Goal: Task Accomplishment & Management: Manage account settings

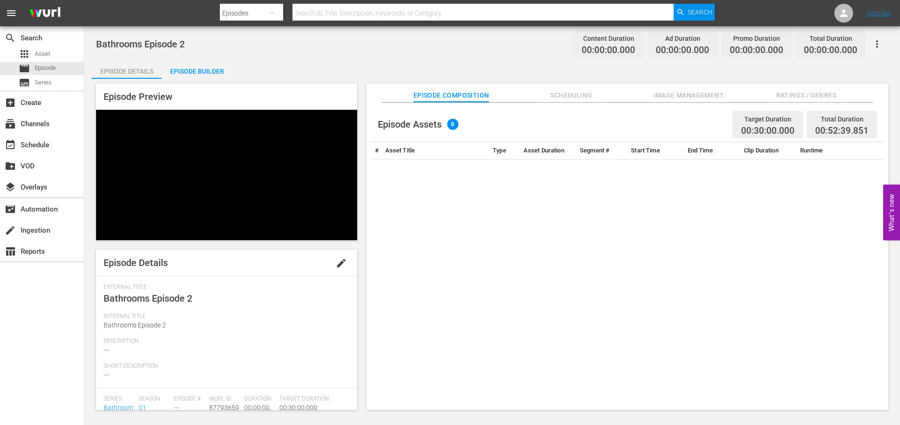
scroll to position [111, 0]
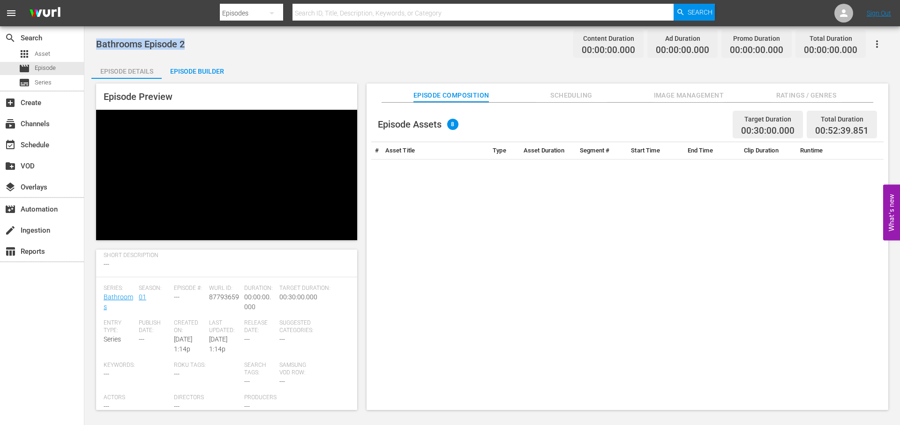
drag, startPoint x: 95, startPoint y: 45, endPoint x: 204, endPoint y: 47, distance: 109.7
click at [204, 47] on div "Bathrooms Episode 2 Content Duration 00:00:00.000 Ad Duration 00:00:00.000 Prom…" at bounding box center [492, 225] width 816 height 398
click at [41, 70] on span "Episode" at bounding box center [45, 67] width 21 height 9
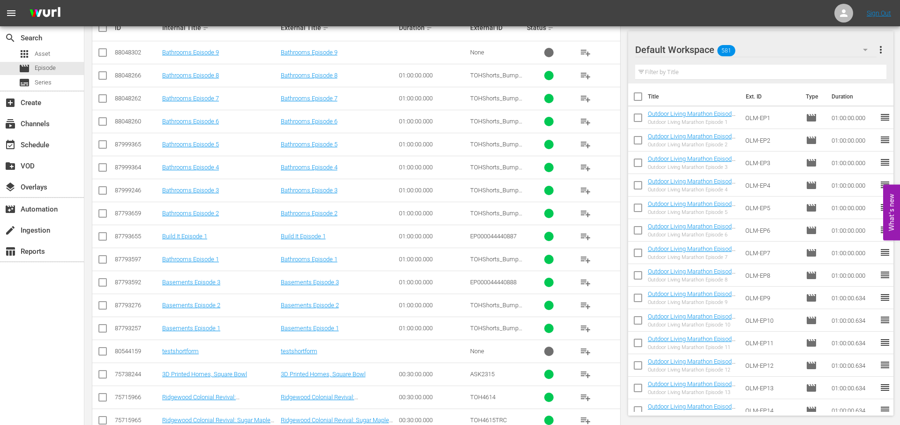
scroll to position [225, 0]
click at [204, 210] on link "Bathrooms Episode 2" at bounding box center [190, 213] width 57 height 7
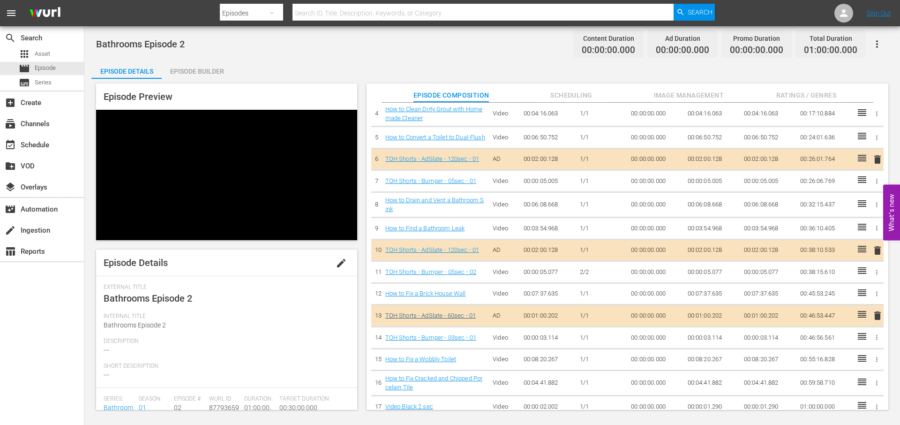
click at [412, 314] on link "TOH Shorts - AdSlate - 60sec - 01" at bounding box center [430, 315] width 91 height 7
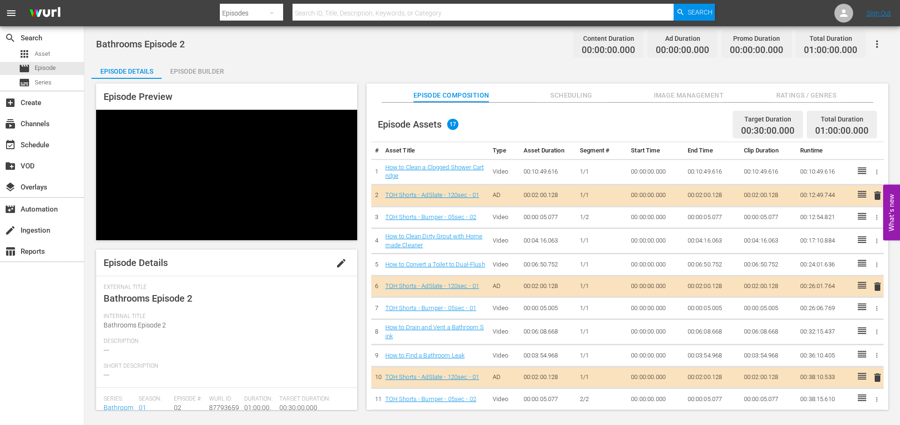
click at [336, 261] on span "edit" at bounding box center [341, 262] width 11 height 11
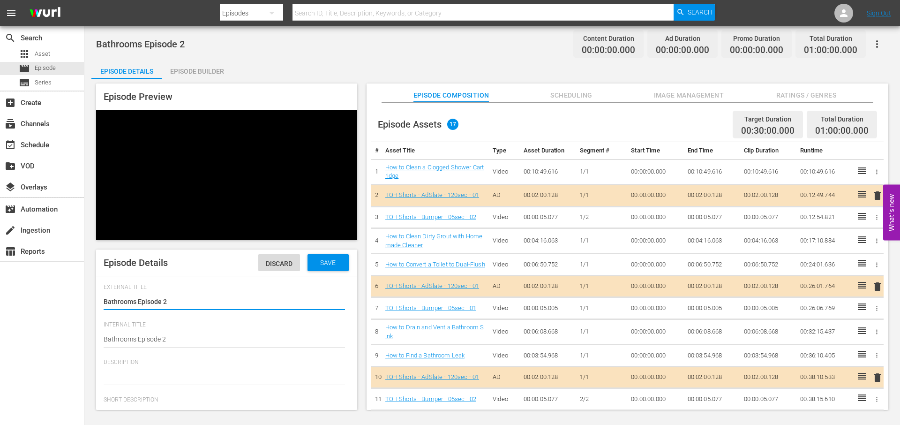
type input "Bathrooms"
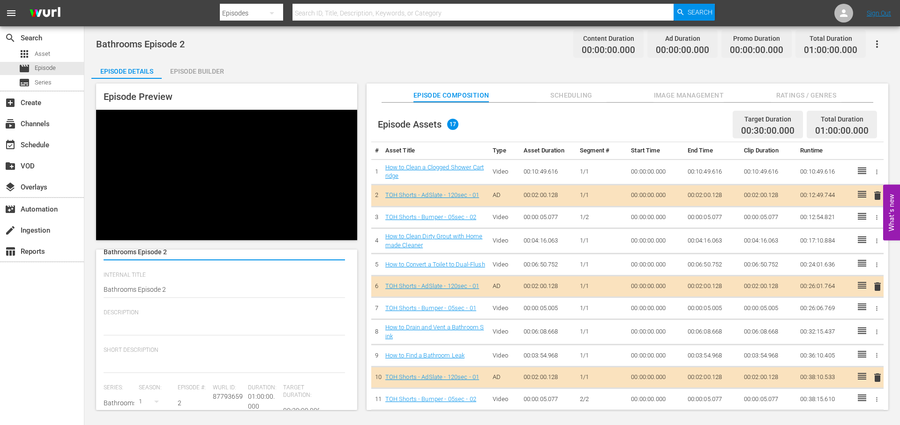
scroll to position [51, 0]
click at [146, 315] on div at bounding box center [224, 326] width 241 height 22
click at [126, 328] on textarea at bounding box center [224, 326] width 241 height 11
click at [126, 361] on textarea at bounding box center [224, 363] width 241 height 11
click at [129, 323] on textarea at bounding box center [224, 326] width 241 height 11
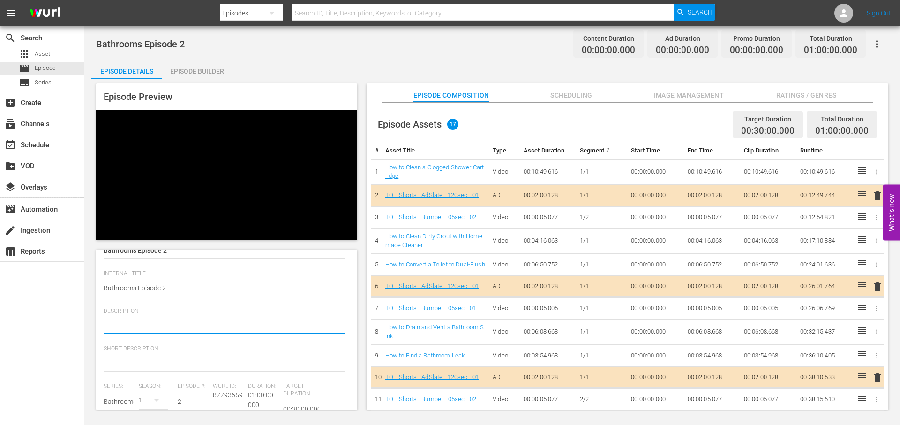
click at [140, 321] on textarea at bounding box center [224, 326] width 241 height 11
click at [422, 61] on div "Episode Details Episode Builder Episode Preview Episode Details Discard Save Ex…" at bounding box center [492, 238] width 802 height 357
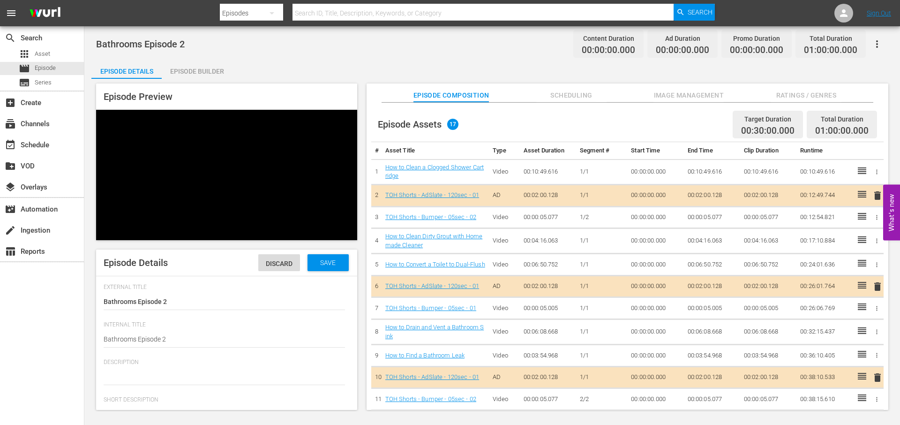
scroll to position [0, 0]
click at [278, 255] on div "Discard" at bounding box center [279, 262] width 42 height 17
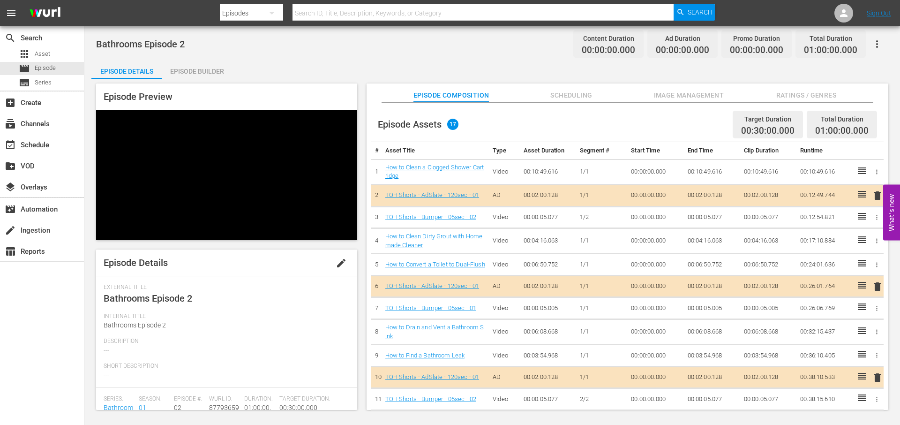
click at [452, 63] on div "Episode Details Episode Builder Episode Preview Episode Details edit External T…" at bounding box center [492, 238] width 802 height 357
click at [30, 127] on div "subscriptions Channels" at bounding box center [26, 122] width 52 height 8
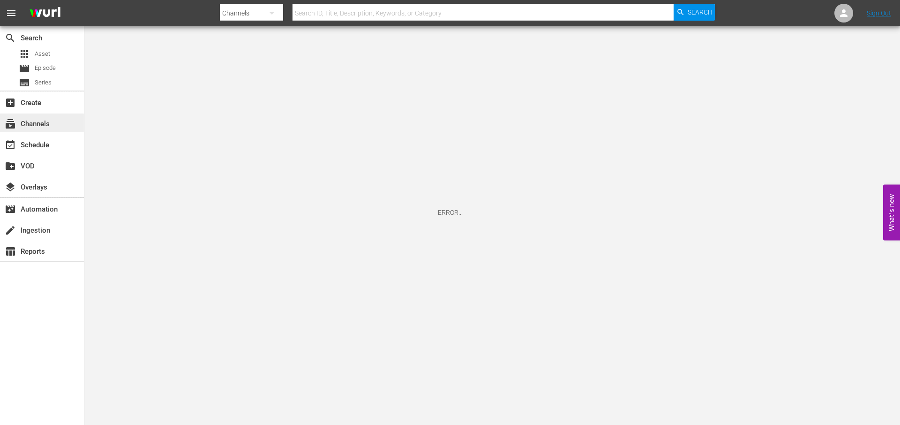
click at [37, 123] on div "subscriptions Channels" at bounding box center [26, 122] width 52 height 8
click at [29, 122] on div "subscriptions Channels" at bounding box center [26, 122] width 52 height 8
click at [34, 123] on div "subscriptions Channels" at bounding box center [26, 122] width 52 height 8
click at [46, 120] on div "subscriptions Channels" at bounding box center [26, 122] width 52 height 8
click at [43, 86] on span "Series" at bounding box center [43, 82] width 17 height 9
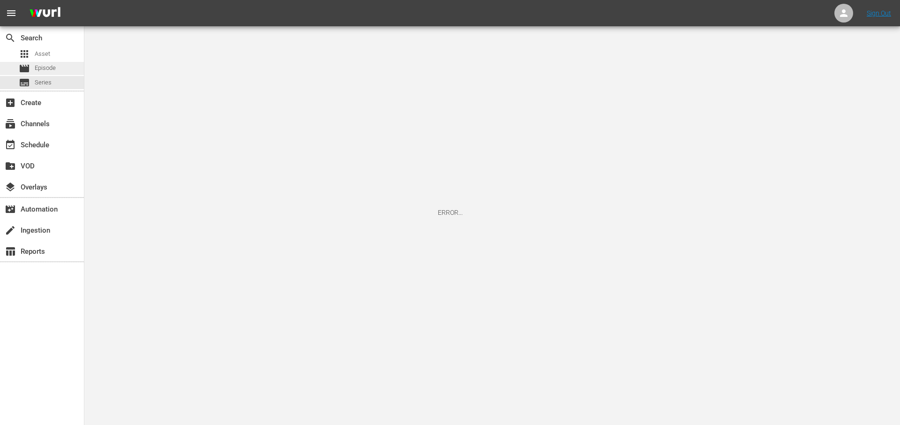
click at [45, 67] on span "Episode" at bounding box center [45, 67] width 21 height 9
